Goal: Navigation & Orientation: Find specific page/section

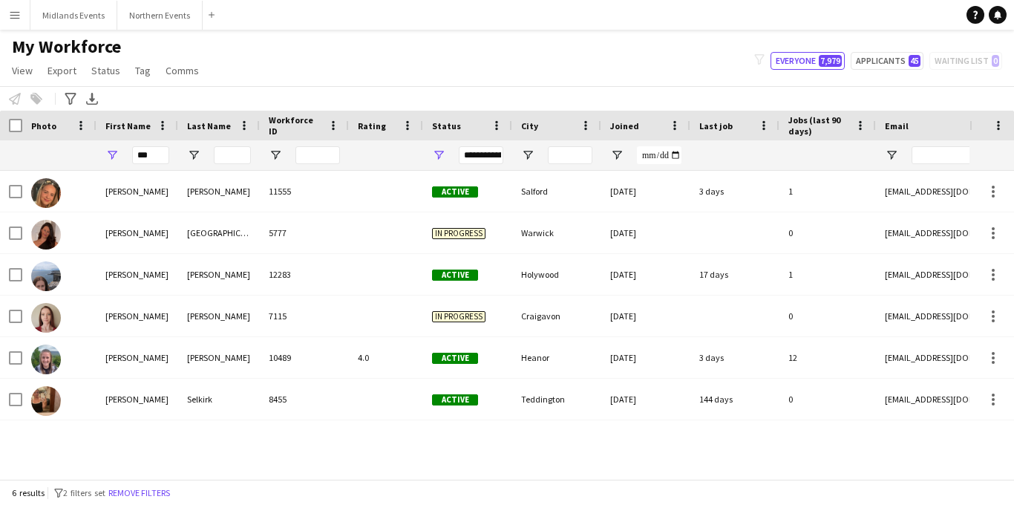
click at [7, 9] on button "Menu" at bounding box center [15, 15] width 30 height 30
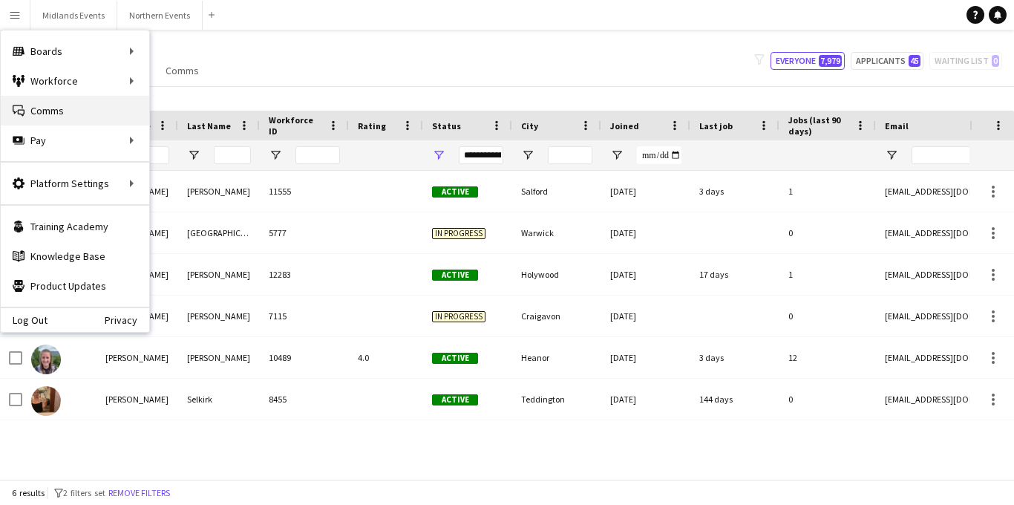
click at [88, 104] on link "Comms Comms" at bounding box center [75, 111] width 148 height 30
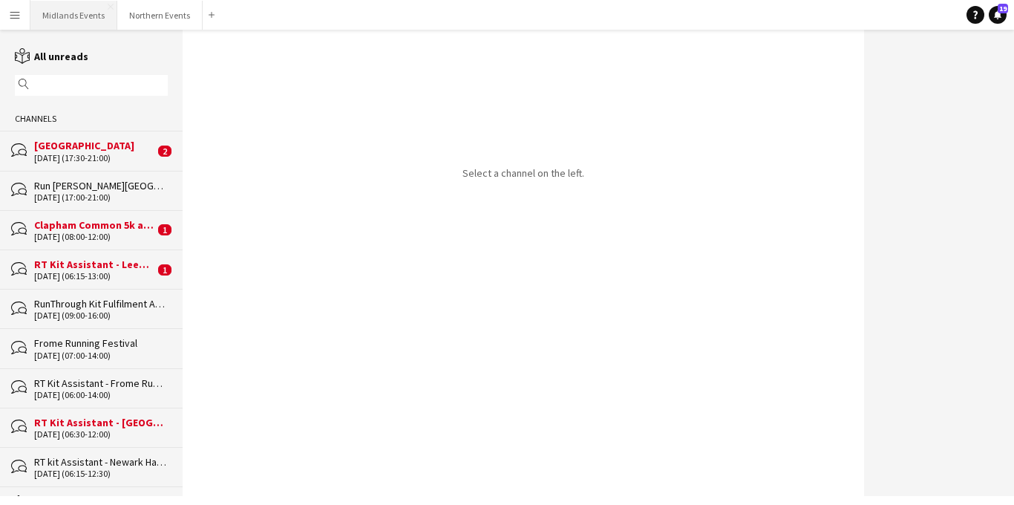
click at [75, 20] on button "Midlands Events Close" at bounding box center [73, 15] width 87 height 29
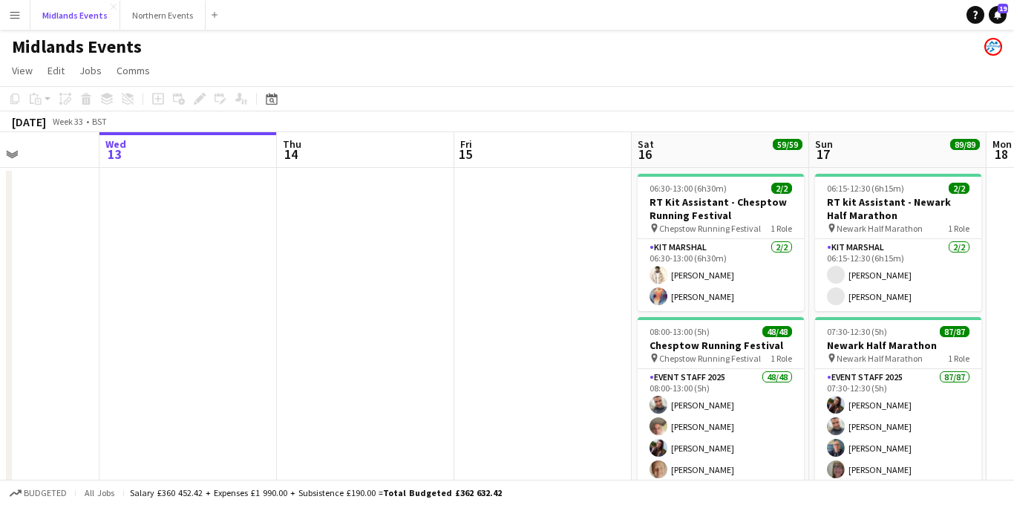
scroll to position [0, 443]
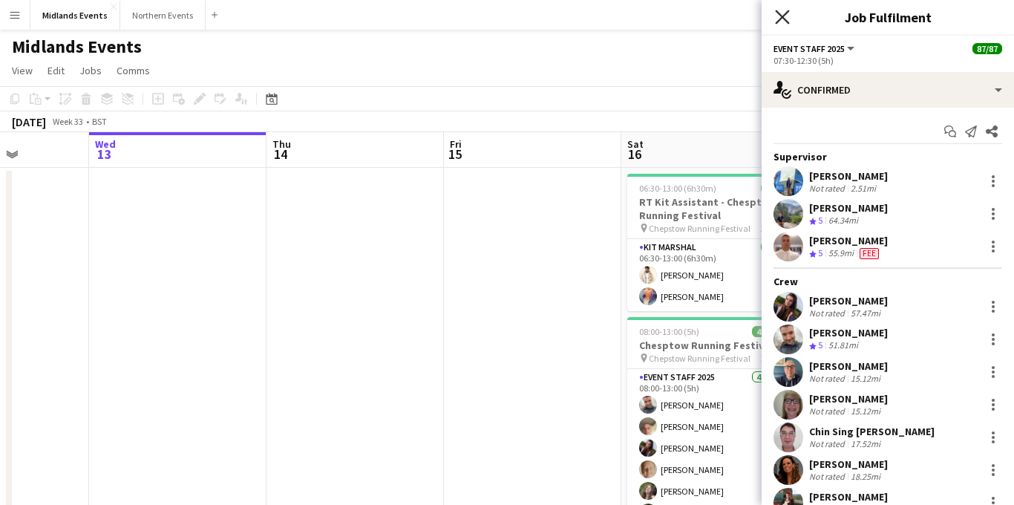
click at [454, 19] on icon at bounding box center [782, 17] width 14 height 14
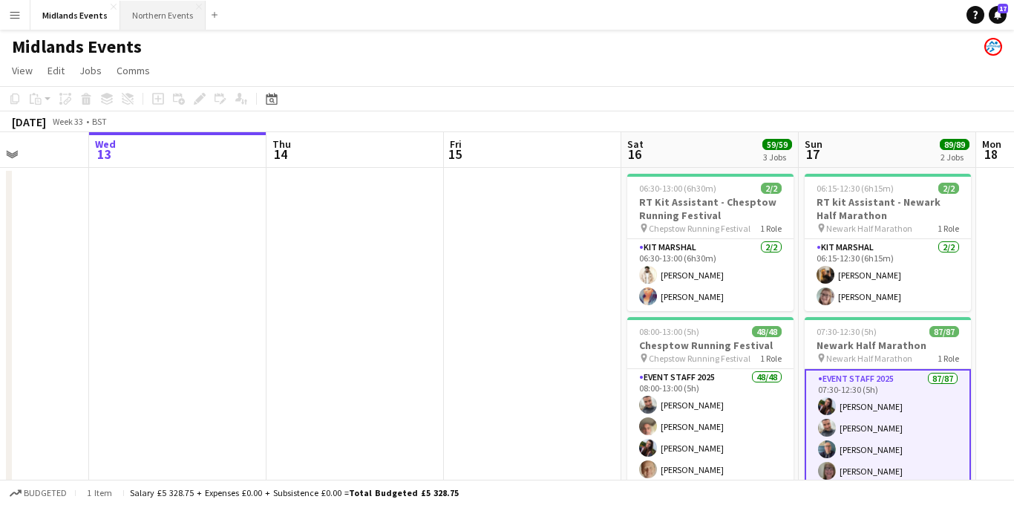
click at [149, 19] on button "Northern Events Close" at bounding box center [162, 15] width 85 height 29
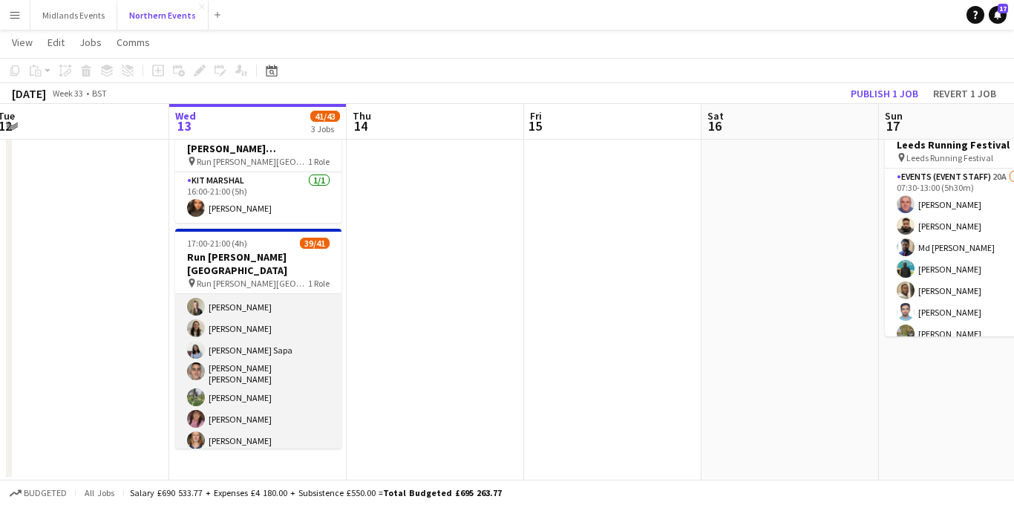
scroll to position [97, 0]
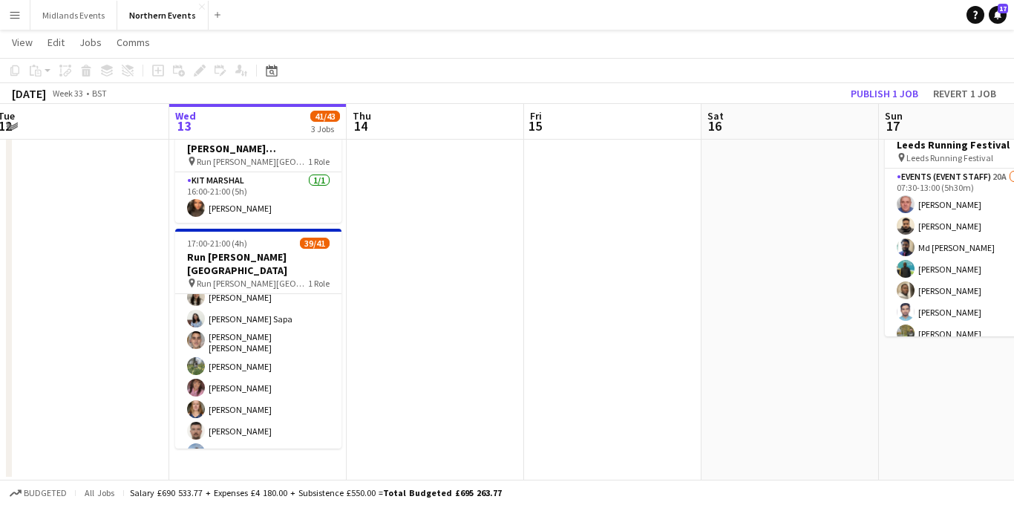
click at [9, 9] on app-icon "Menu" at bounding box center [15, 15] width 12 height 12
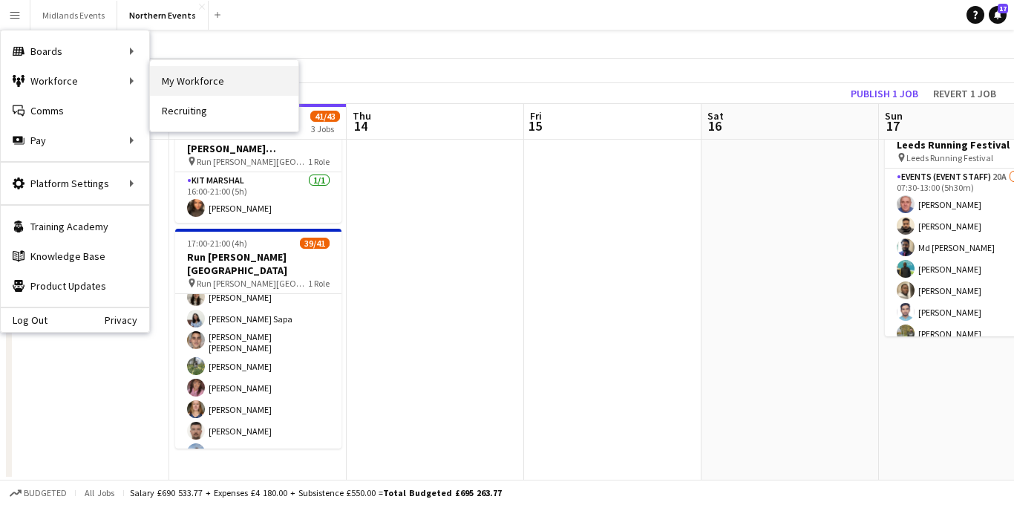
click at [177, 81] on link "My Workforce" at bounding box center [224, 81] width 148 height 30
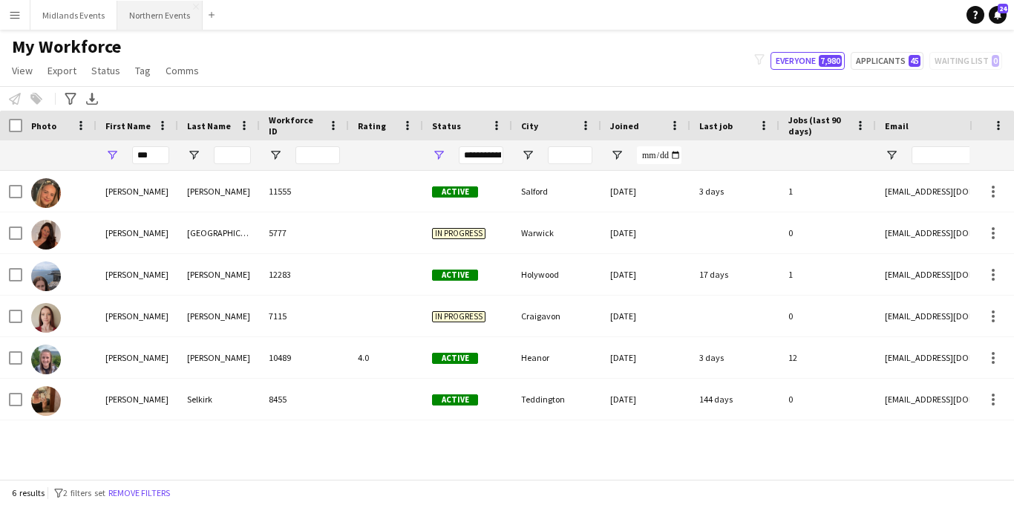
click at [148, 12] on button "Northern Events Close" at bounding box center [159, 15] width 85 height 29
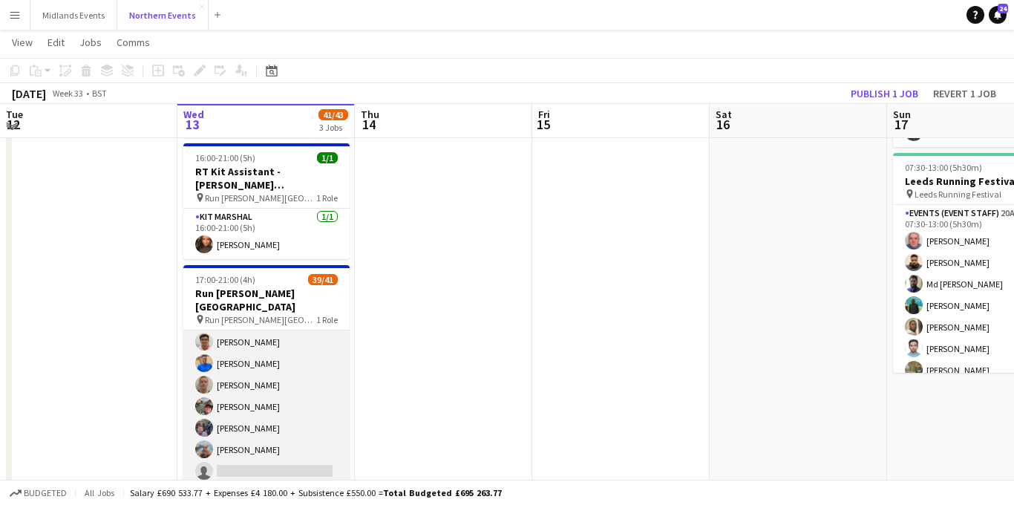
scroll to position [165, 0]
